Goal: Information Seeking & Learning: Learn about a topic

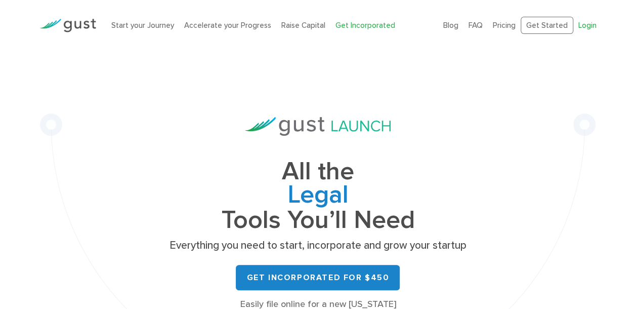
click at [592, 26] on link "Login" at bounding box center [588, 25] width 18 height 9
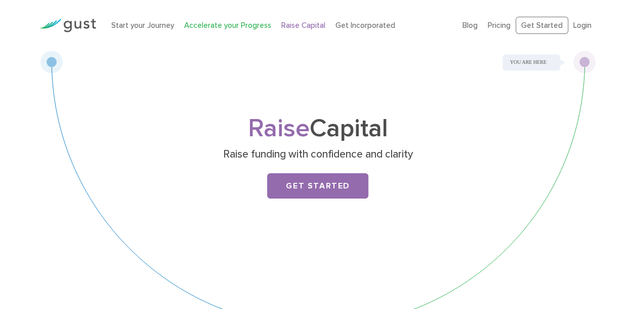
click at [231, 27] on link "Accelerate your Progress" at bounding box center [227, 25] width 87 height 9
click at [502, 26] on link "Pricing" at bounding box center [499, 25] width 23 height 9
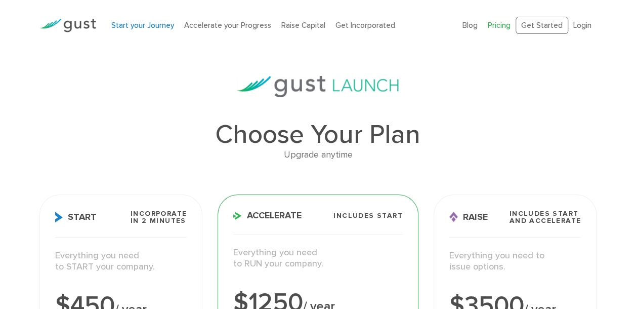
click at [146, 27] on link "Start your Journey" at bounding box center [142, 25] width 63 height 9
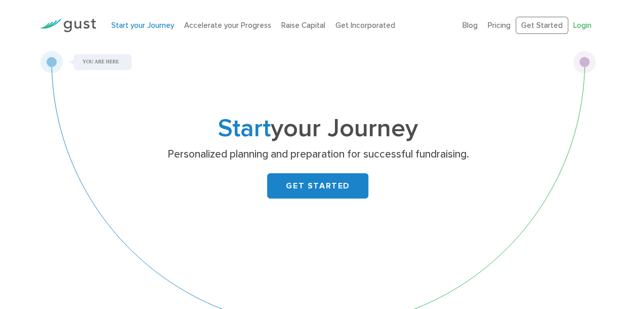
click at [578, 25] on link "Login" at bounding box center [583, 25] width 18 height 9
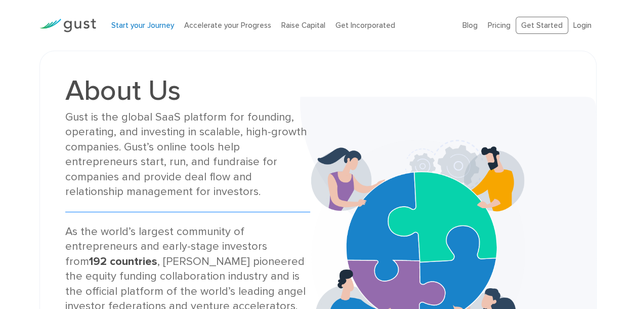
click at [144, 25] on link "Start your Journey" at bounding box center [142, 25] width 63 height 9
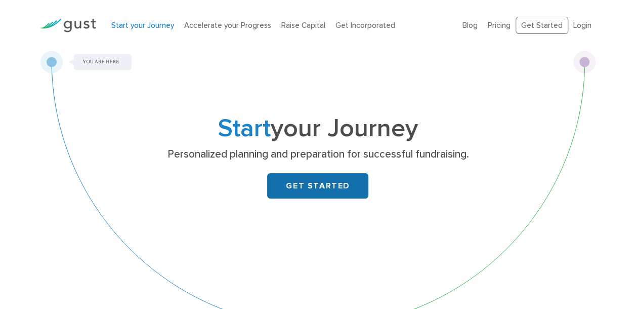
click at [307, 186] on link "GET STARTED" at bounding box center [317, 185] width 101 height 25
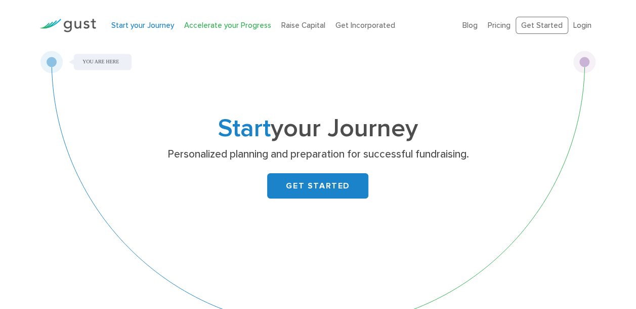
click at [204, 24] on link "Accelerate your Progress" at bounding box center [227, 25] width 87 height 9
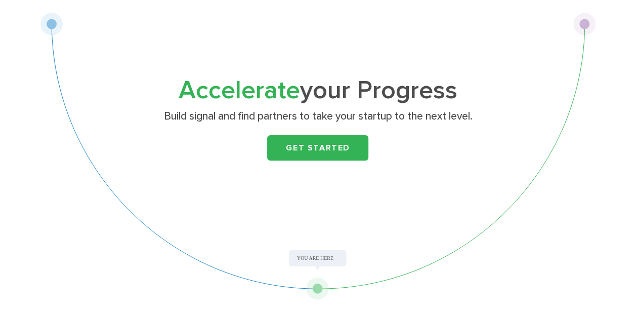
scroll to position [101, 0]
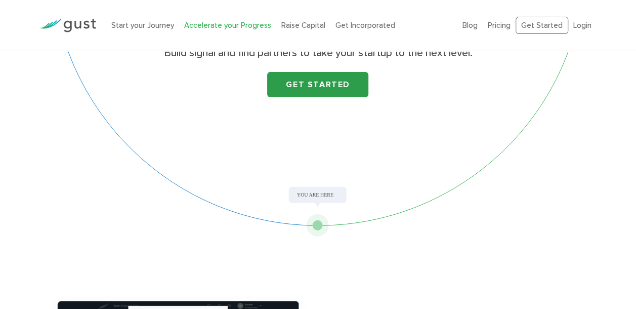
click at [317, 82] on link "Get Started" at bounding box center [317, 84] width 101 height 25
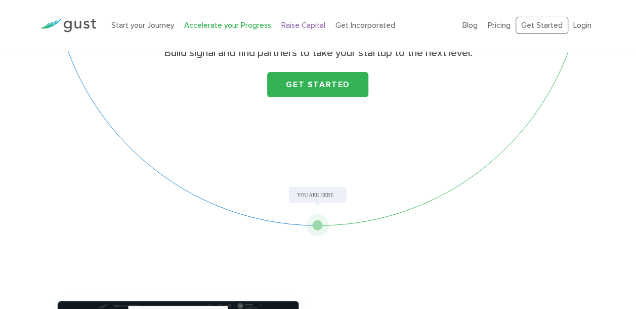
click at [306, 26] on link "Raise Capital" at bounding box center [303, 25] width 44 height 9
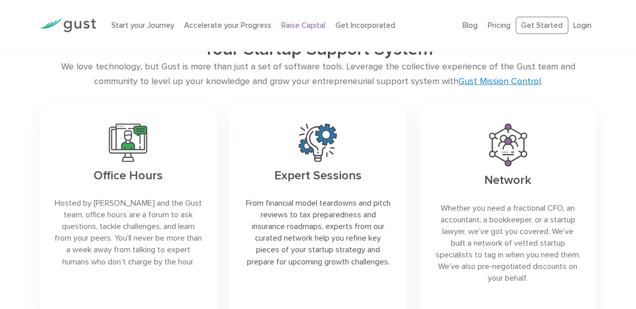
scroll to position [1316, 0]
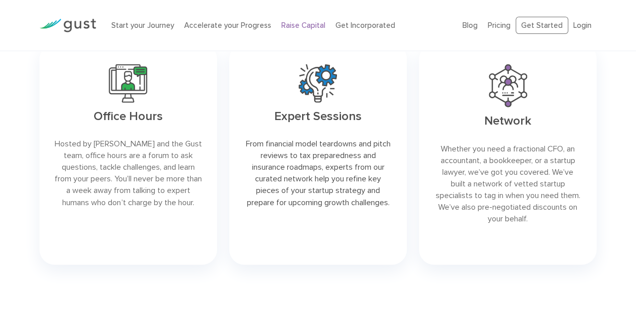
click at [137, 119] on link at bounding box center [128, 154] width 178 height 221
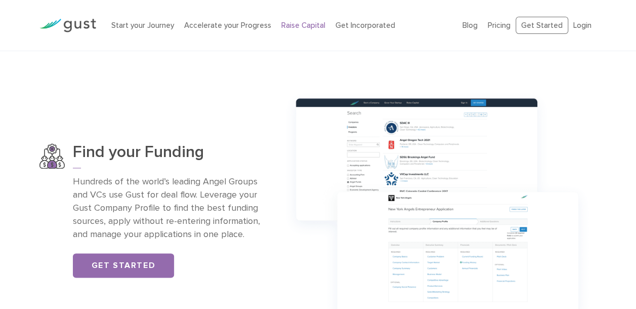
scroll to position [557, 0]
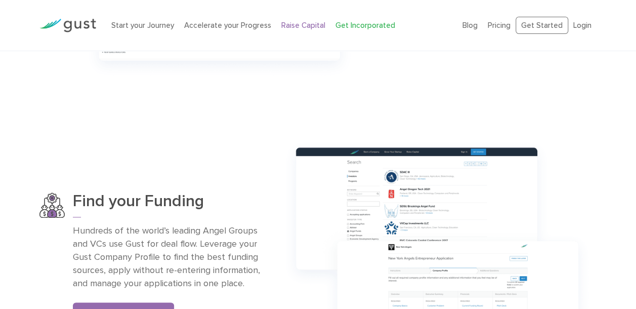
click at [354, 25] on link "Get Incorporated" at bounding box center [366, 25] width 60 height 9
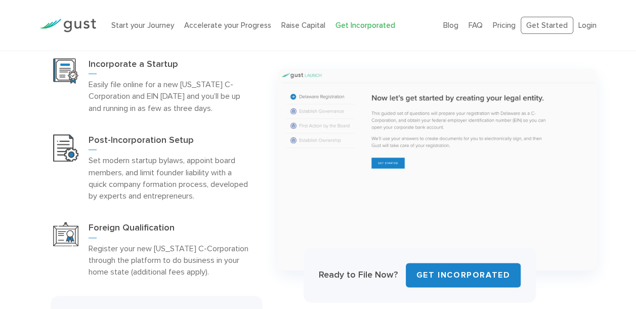
scroll to position [405, 0]
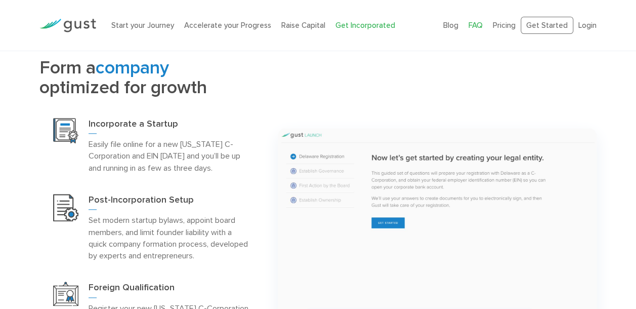
click at [478, 24] on link "FAQ" at bounding box center [476, 25] width 14 height 9
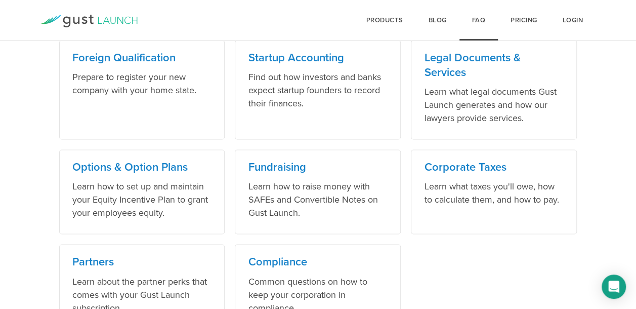
scroll to position [709, 0]
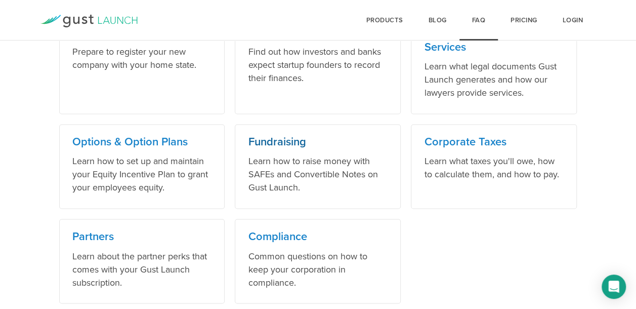
click at [281, 143] on h3 "Fundraising" at bounding box center [318, 142] width 140 height 15
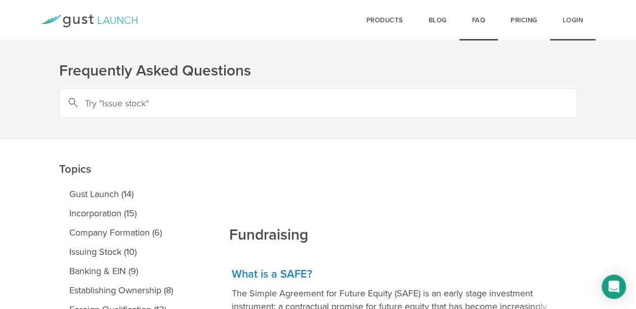
click at [575, 20] on link "Login" at bounding box center [573, 20] width 46 height 41
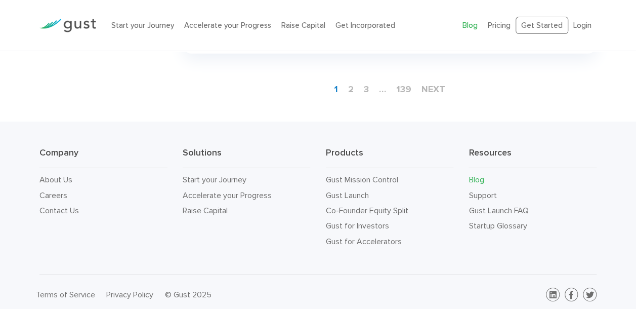
scroll to position [1610, 0]
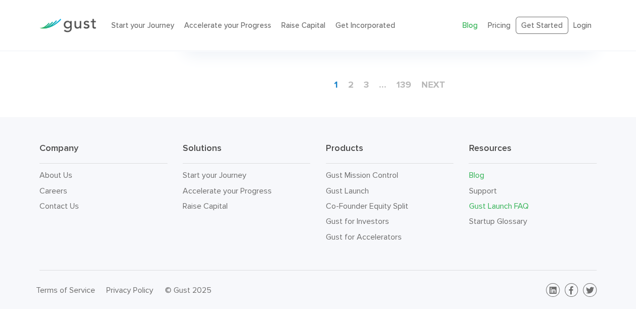
click at [503, 208] on link "Gust Launch FAQ" at bounding box center [499, 206] width 60 height 10
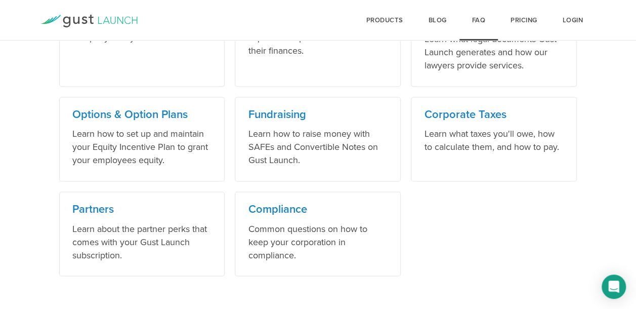
scroll to position [751, 0]
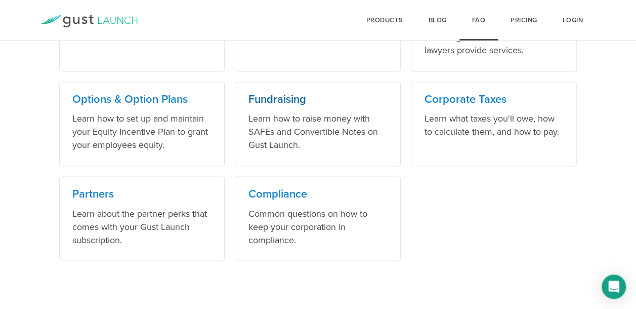
click at [267, 97] on h3 "Fundraising" at bounding box center [318, 99] width 140 height 15
